Goal: Information Seeking & Learning: Learn about a topic

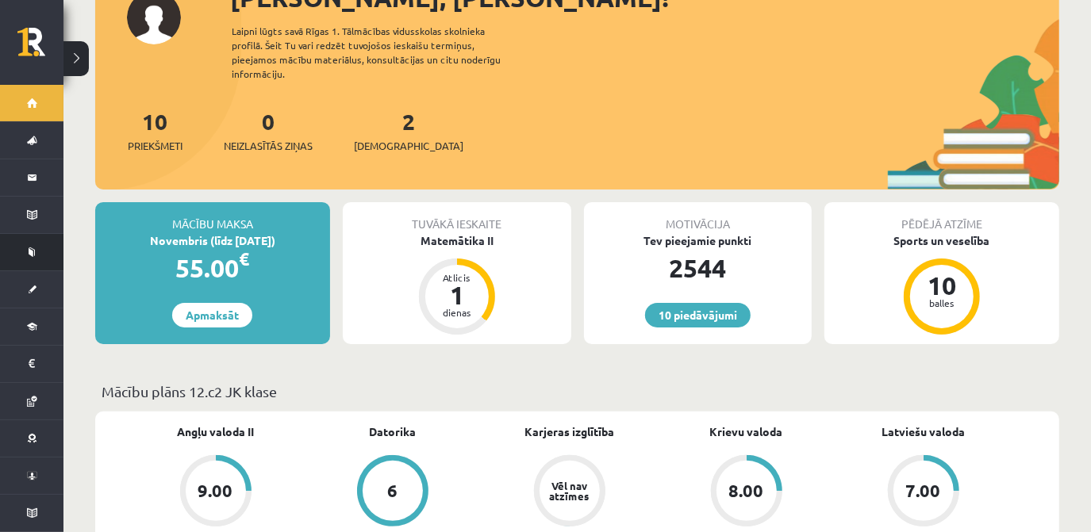
scroll to position [144, 0]
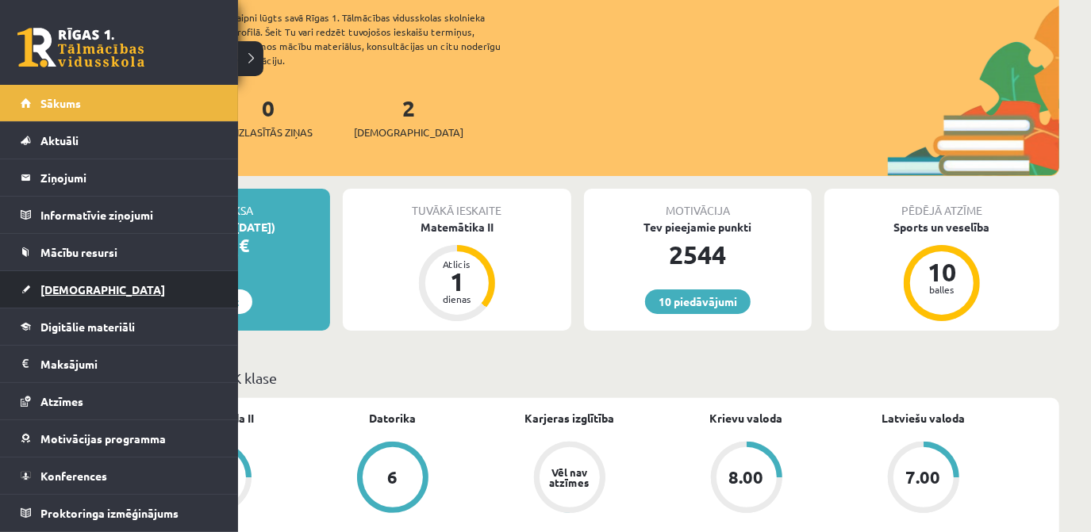
click at [68, 284] on span "[DEMOGRAPHIC_DATA]" at bounding box center [102, 290] width 125 height 14
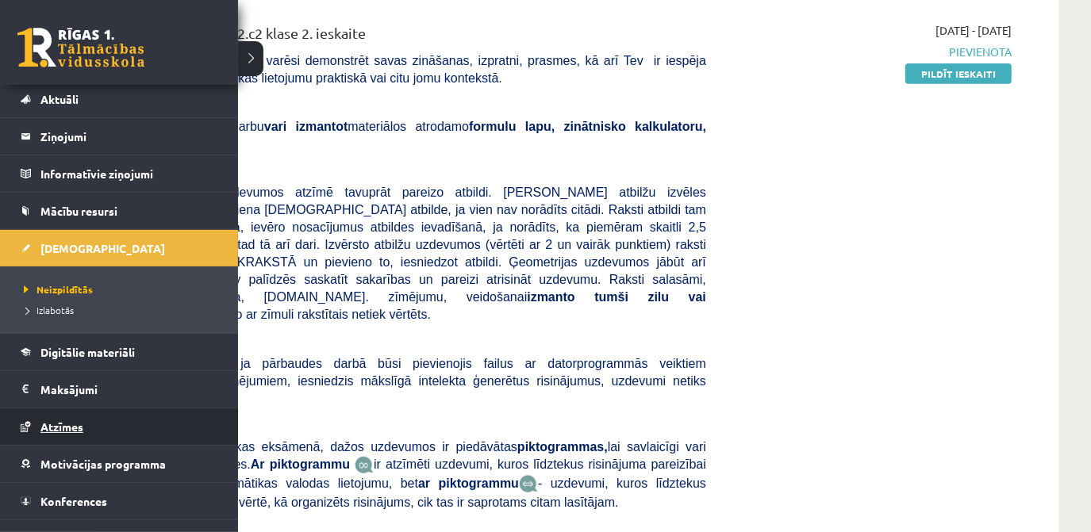
scroll to position [63, 0]
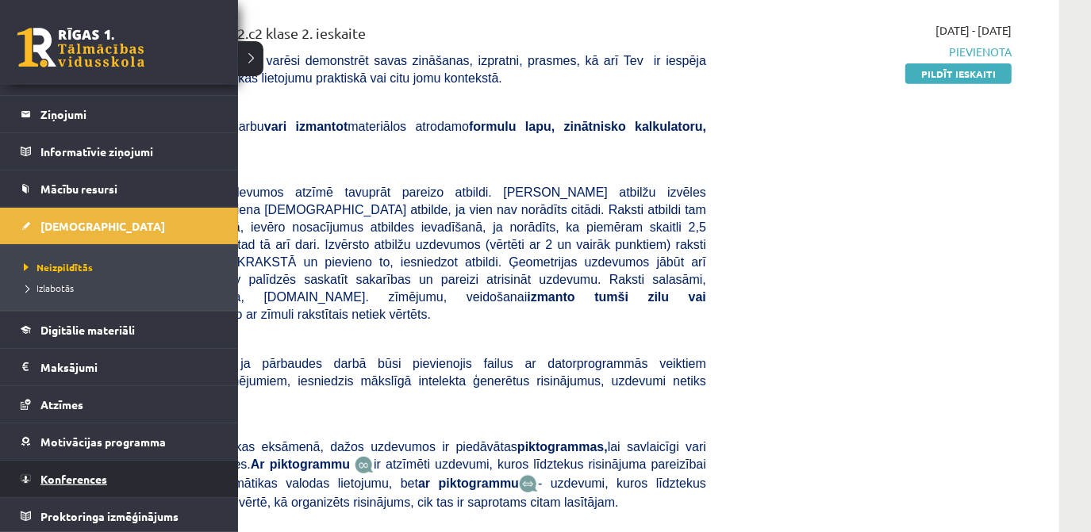
click at [76, 472] on span "Konferences" at bounding box center [73, 479] width 67 height 14
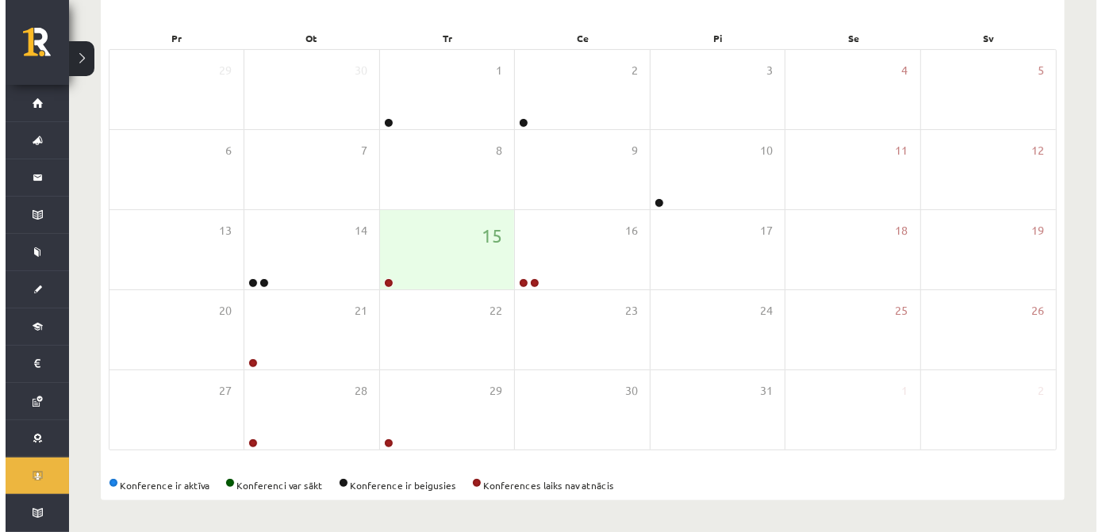
scroll to position [224, 0]
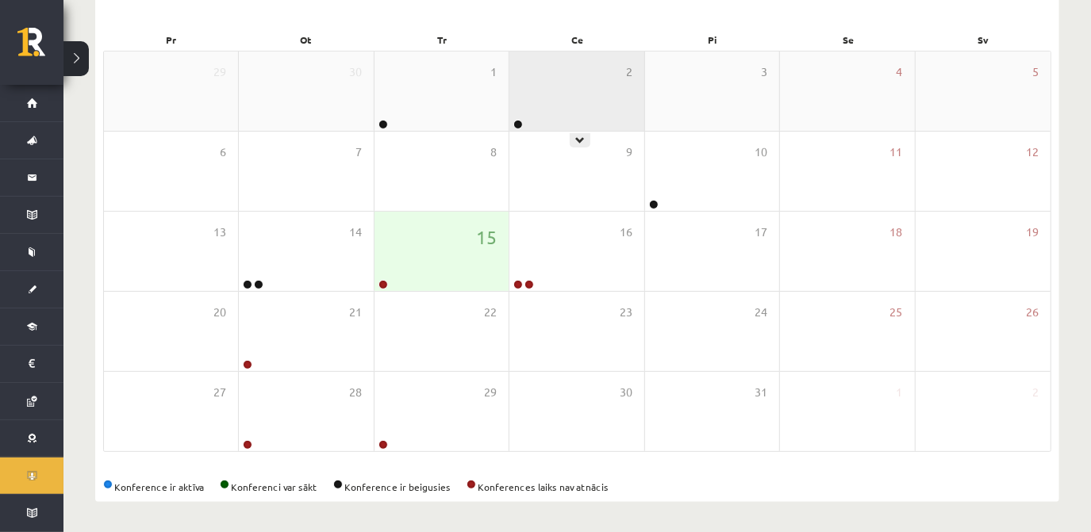
click at [547, 106] on div "2" at bounding box center [576, 91] width 134 height 79
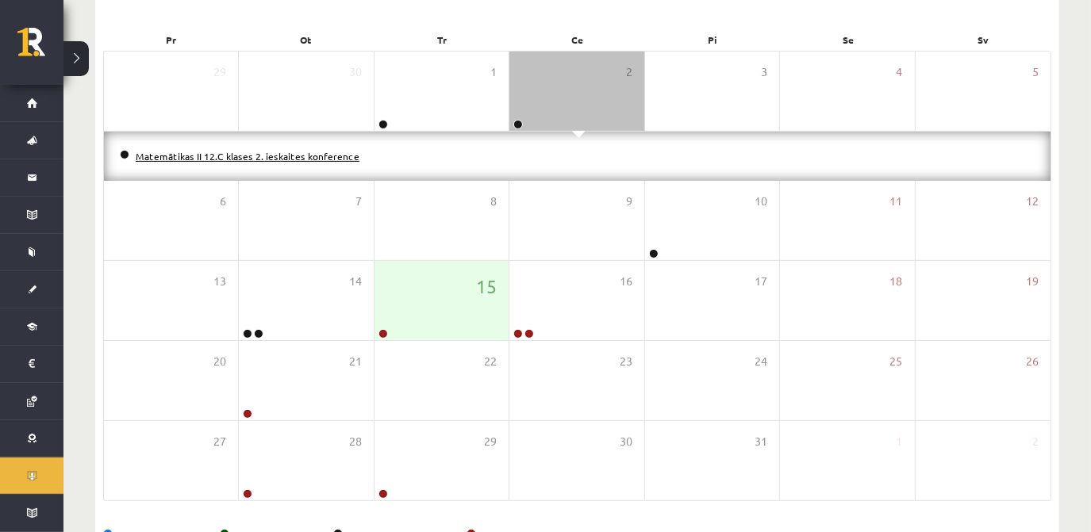
click at [277, 151] on link "Matemātikas II 12.C klases 2. ieskaites konference" at bounding box center [248, 156] width 224 height 13
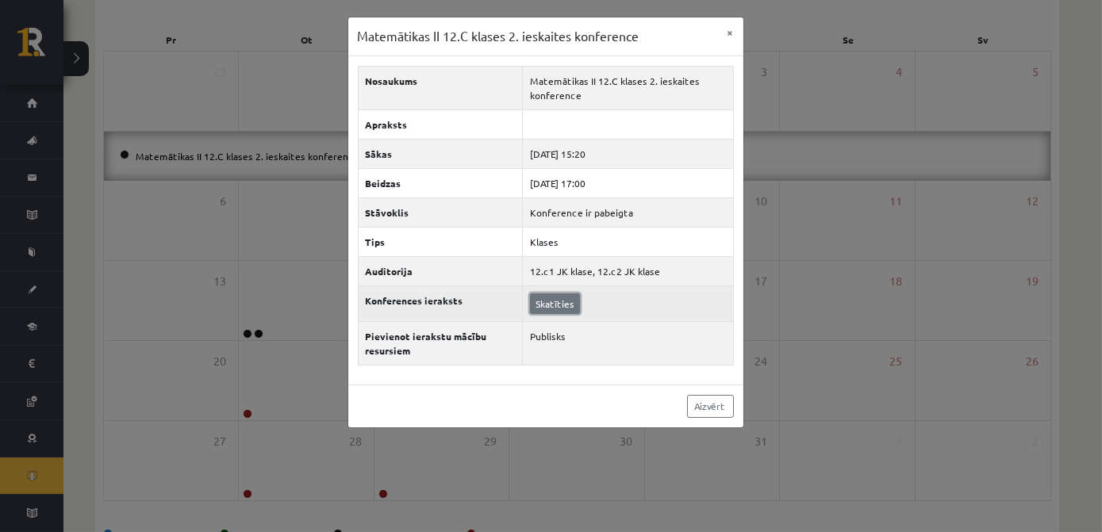
click at [554, 302] on link "Skatīties" at bounding box center [555, 304] width 50 height 21
